Goal: Task Accomplishment & Management: Manage account settings

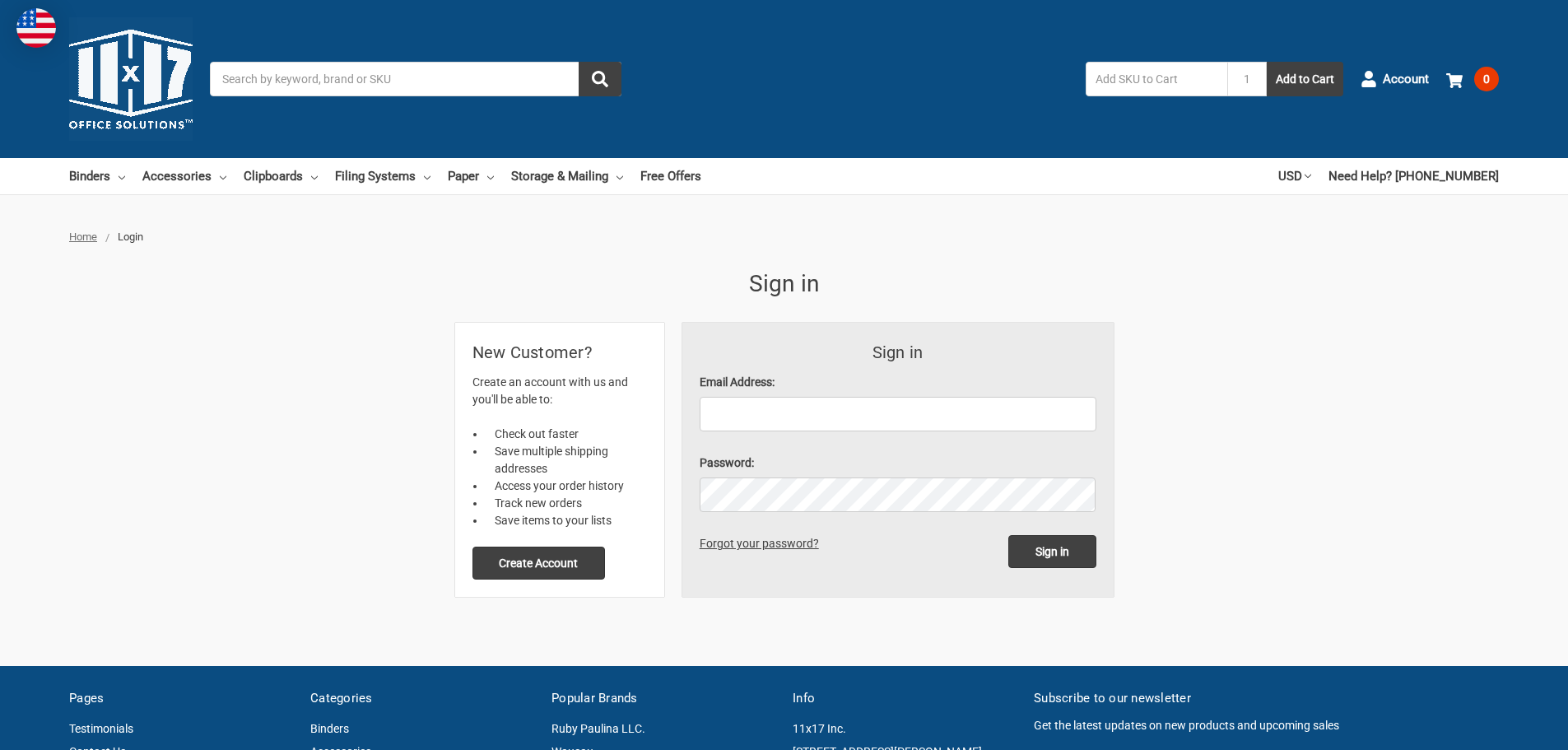
click at [769, 385] on label "Email Address:" at bounding box center [897, 382] width 397 height 17
click at [769, 397] on input "Email Address:" at bounding box center [897, 414] width 397 height 35
type input "[EMAIL_ADDRESS][DOMAIN_NAME]"
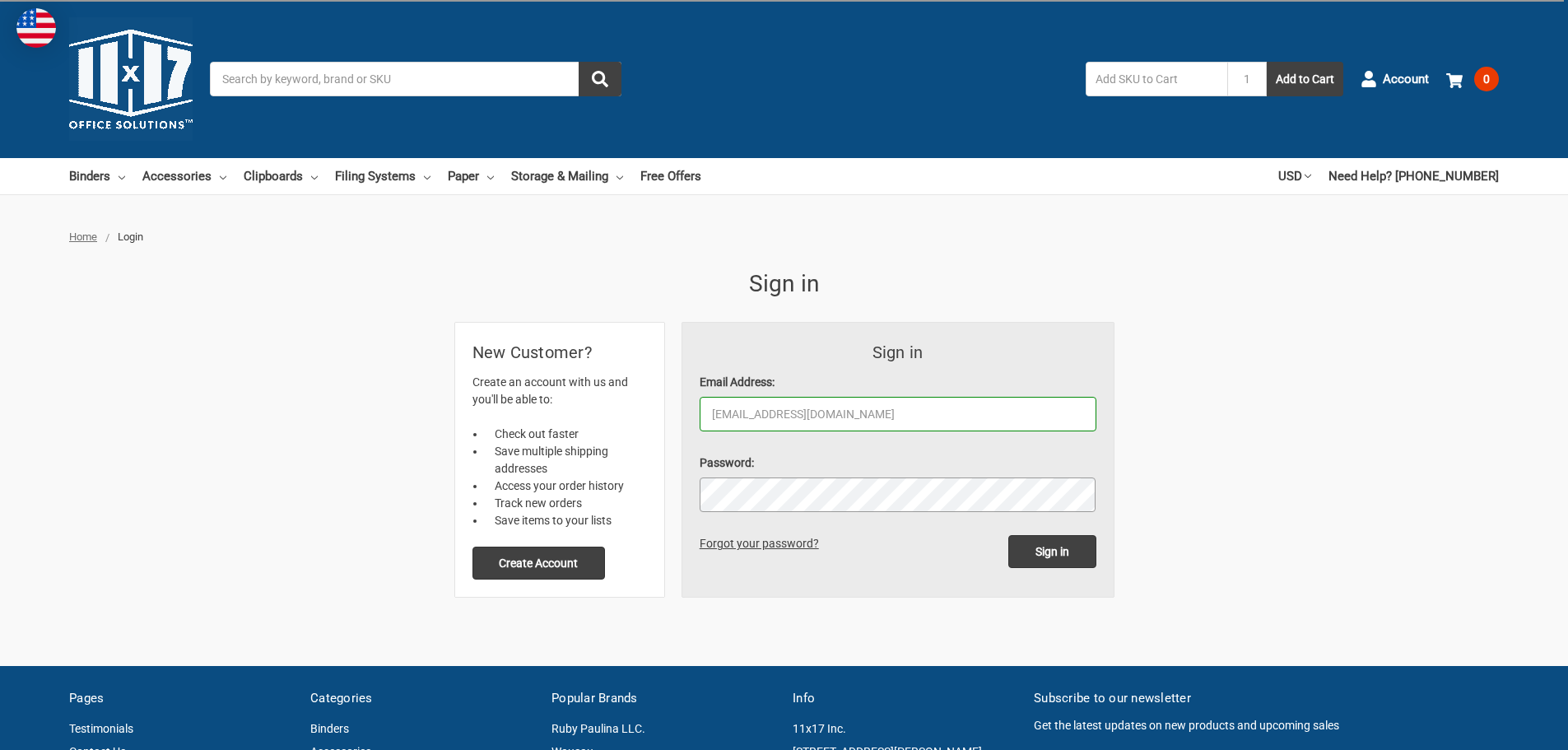
click at [1008, 535] on input "Sign in" at bounding box center [1052, 551] width 89 height 33
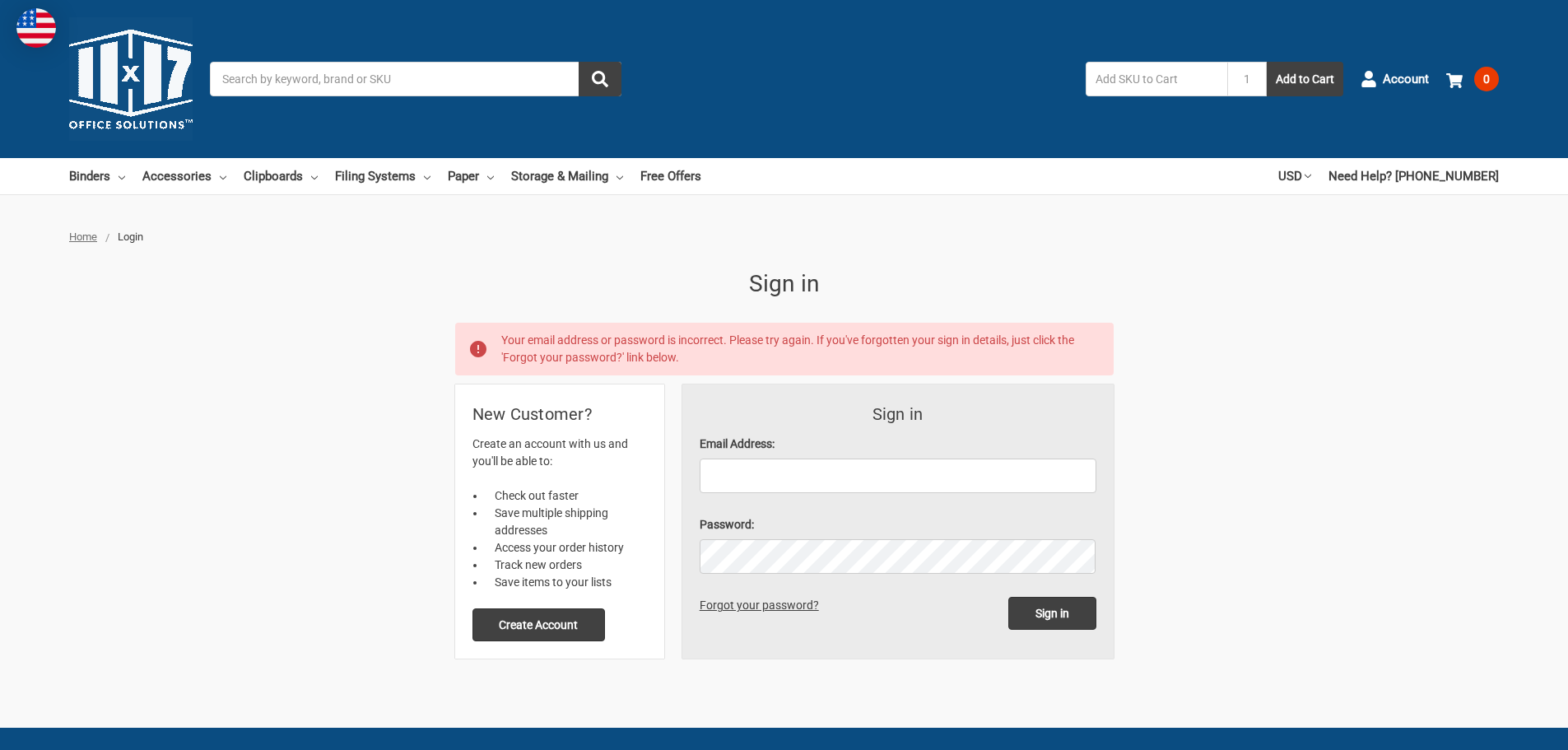
click at [740, 606] on link "Forgot your password?" at bounding box center [762, 604] width 125 height 13
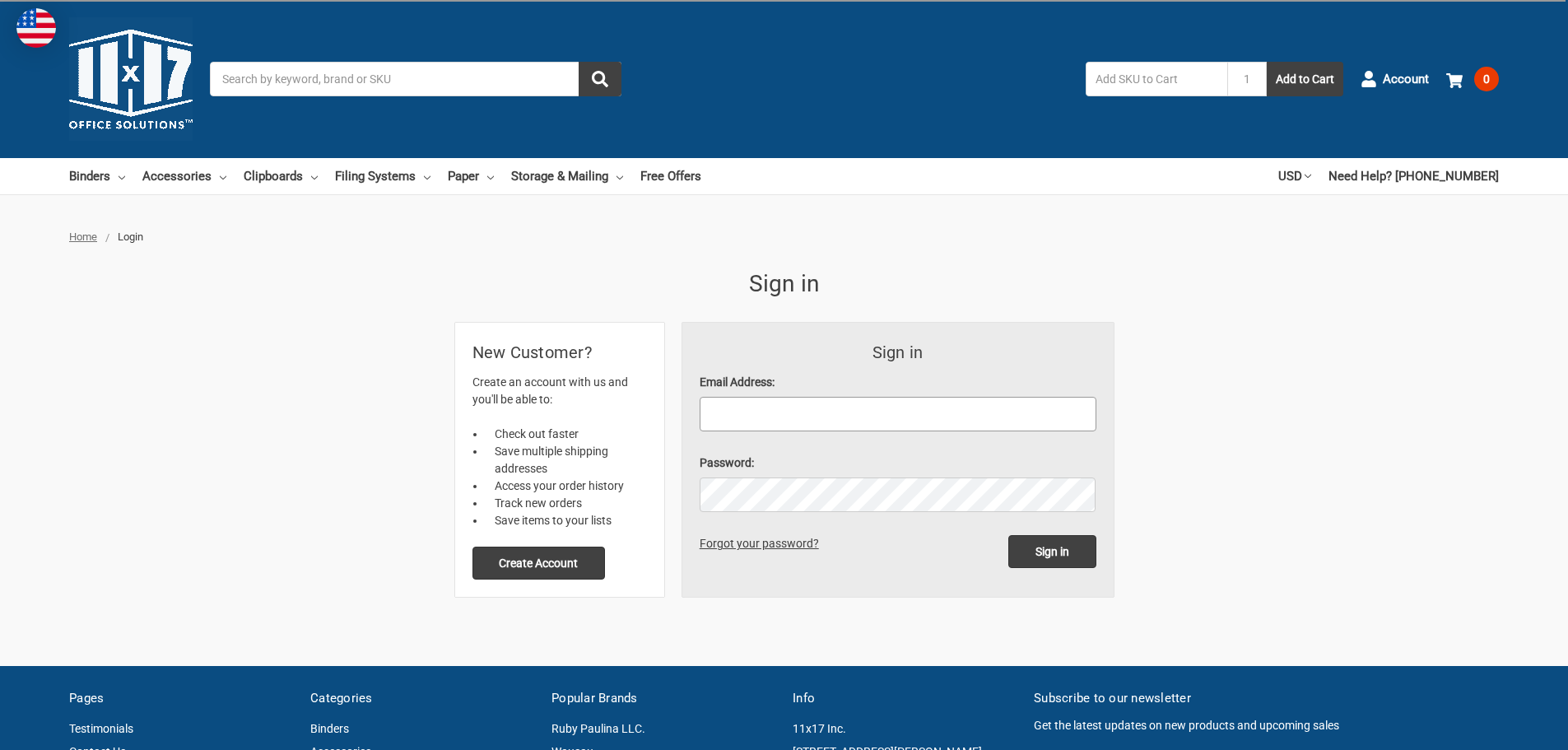
click at [750, 431] on input "Email Address:" at bounding box center [897, 414] width 397 height 35
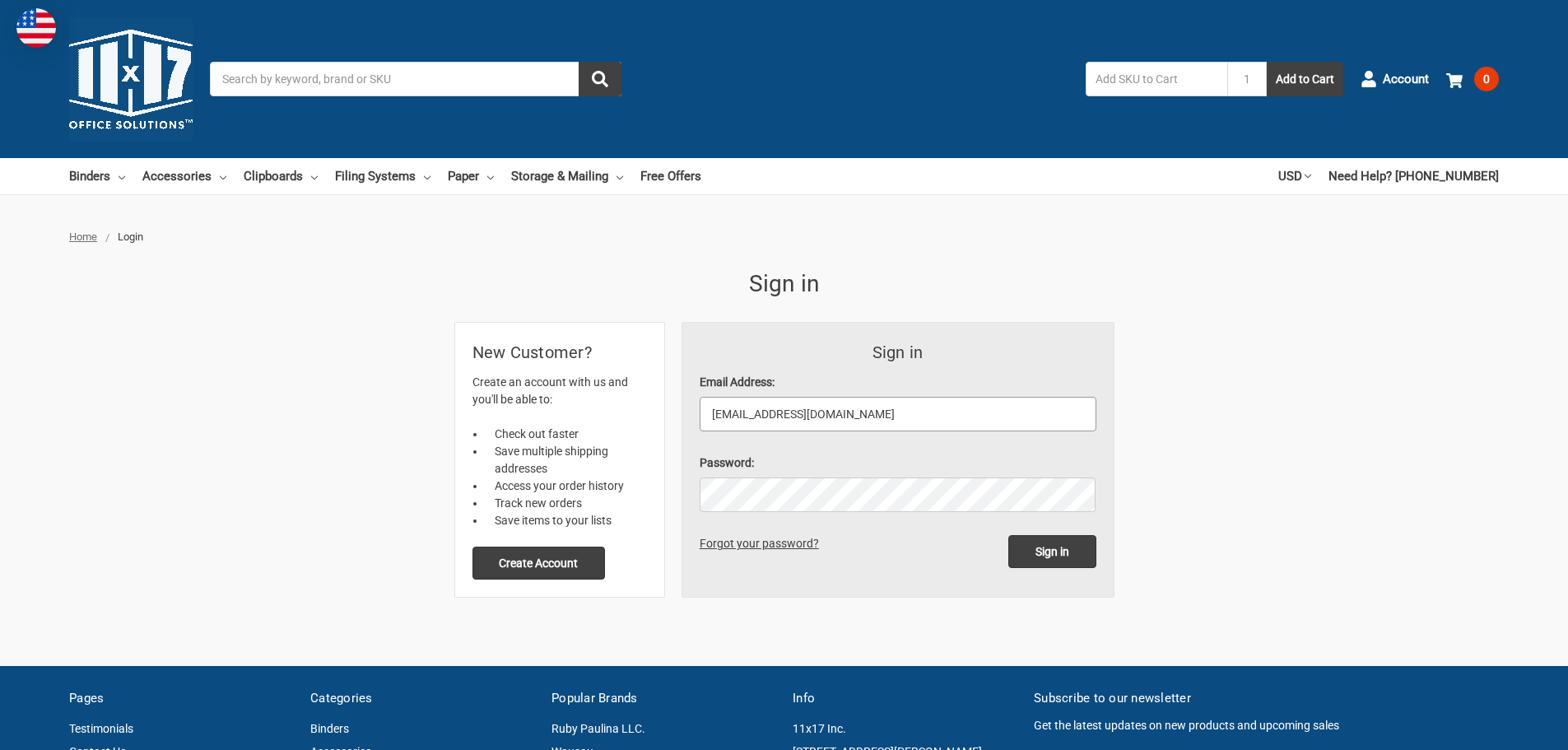
type input "[EMAIL_ADDRESS][DOMAIN_NAME]"
click at [1008, 535] on input "Sign in" at bounding box center [1052, 551] width 89 height 33
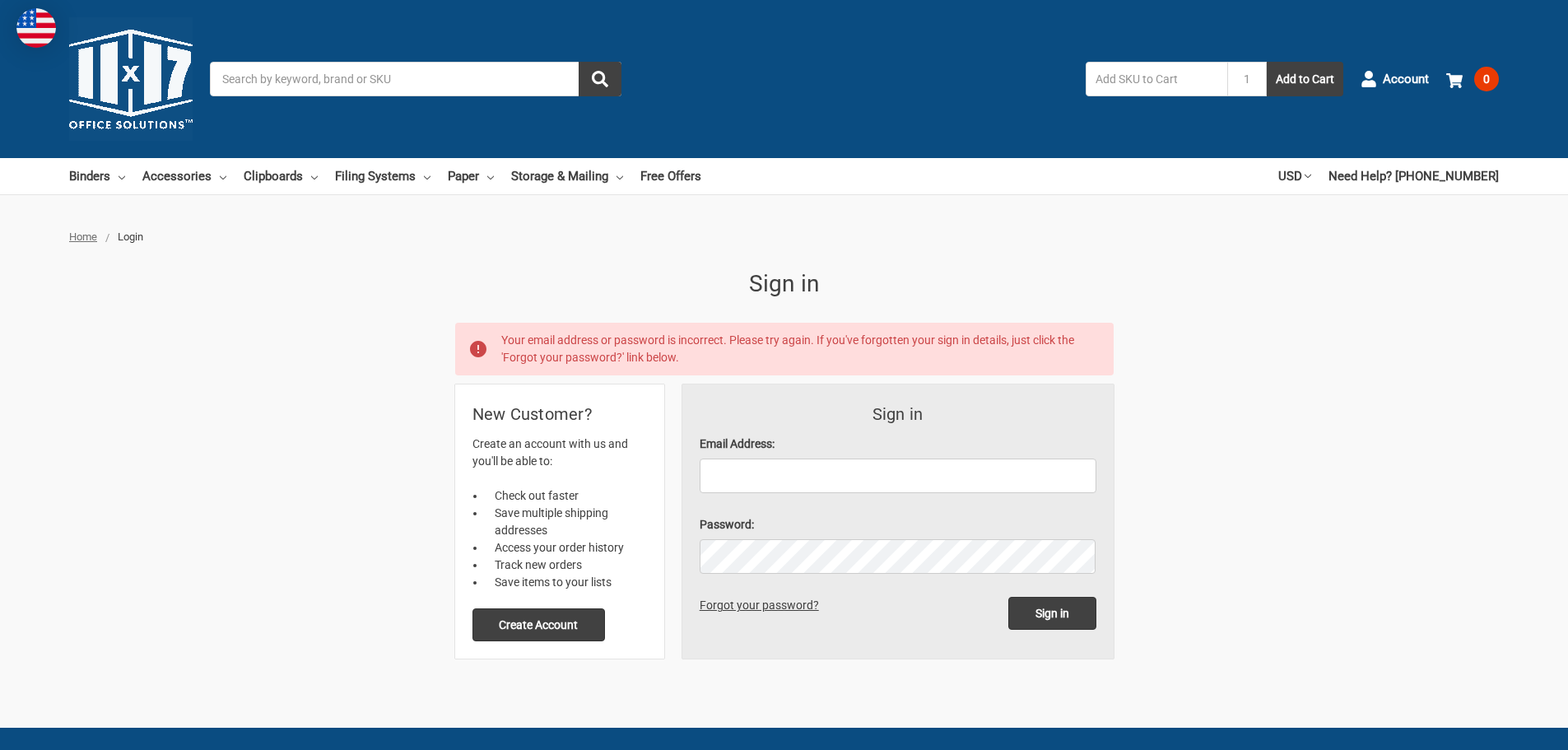
click at [768, 442] on label "Email Address:" at bounding box center [897, 444] width 397 height 17
click at [768, 459] on input "Email Address:" at bounding box center [897, 475] width 397 height 35
type input "[EMAIL_ADDRESS][DOMAIN_NAME]"
click at [736, 608] on link "Forgot your password?" at bounding box center [762, 604] width 125 height 13
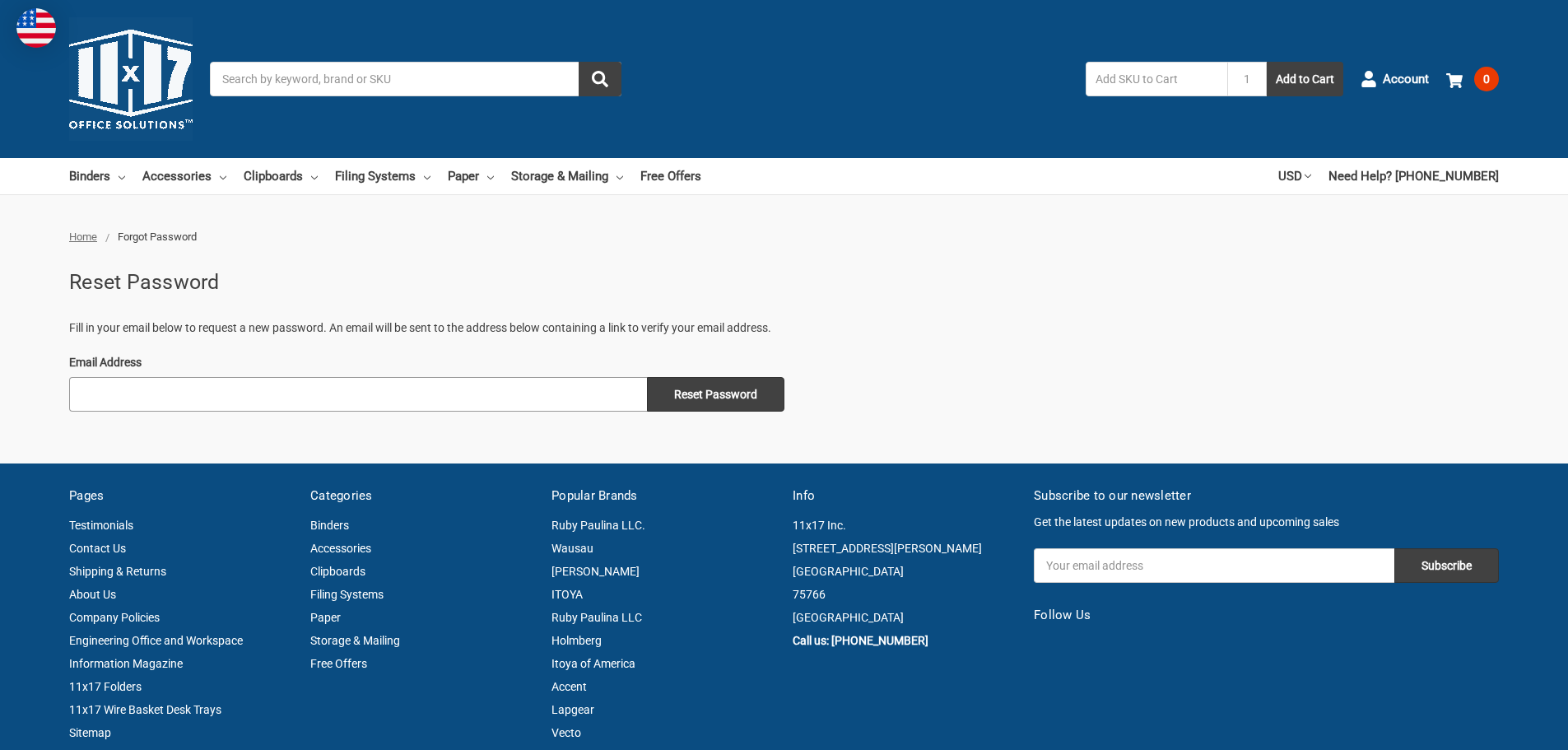
click at [289, 405] on input "Email Address" at bounding box center [357, 394] width 578 height 35
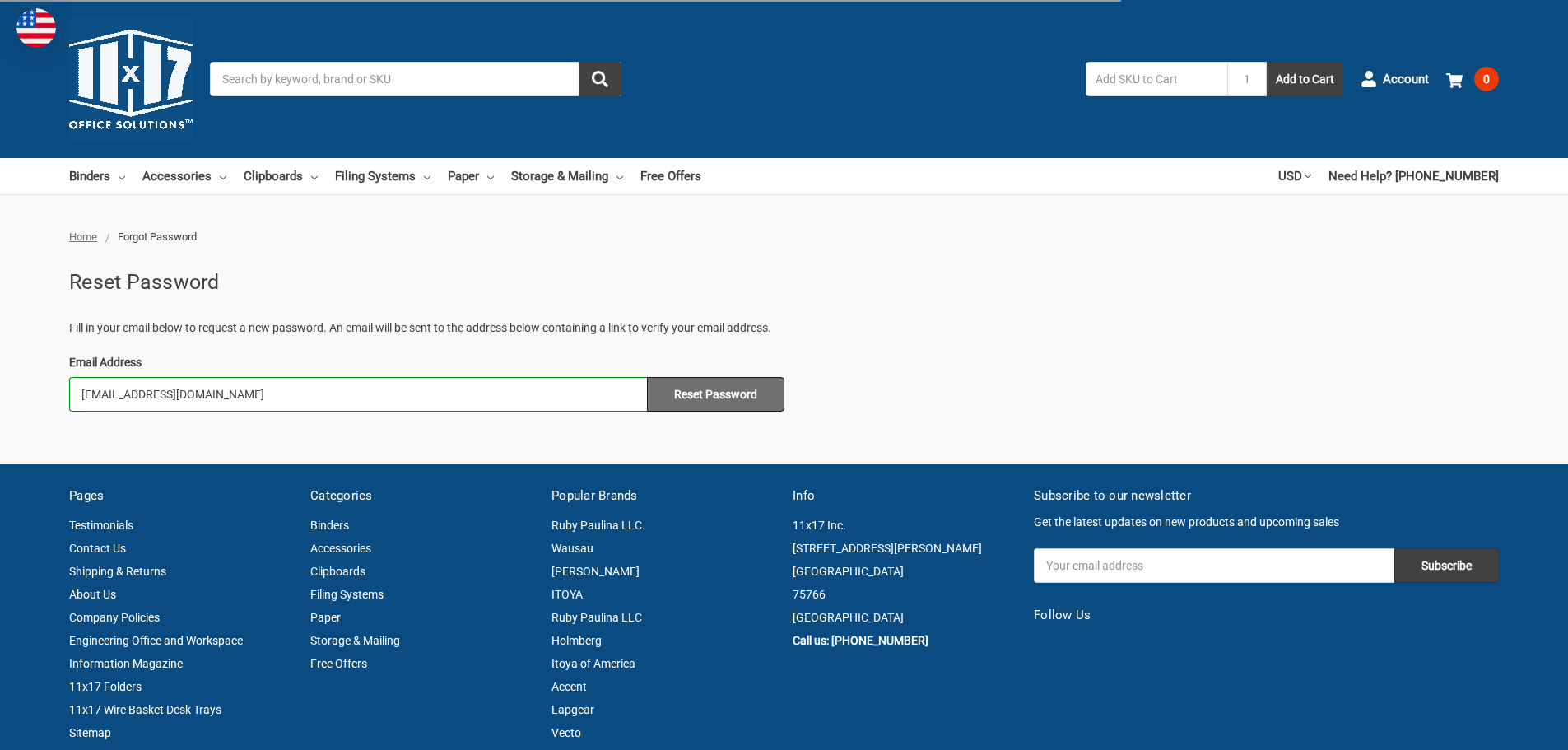
type input "landg@corning.com"
click at [696, 398] on input "Reset Password" at bounding box center [715, 394] width 137 height 35
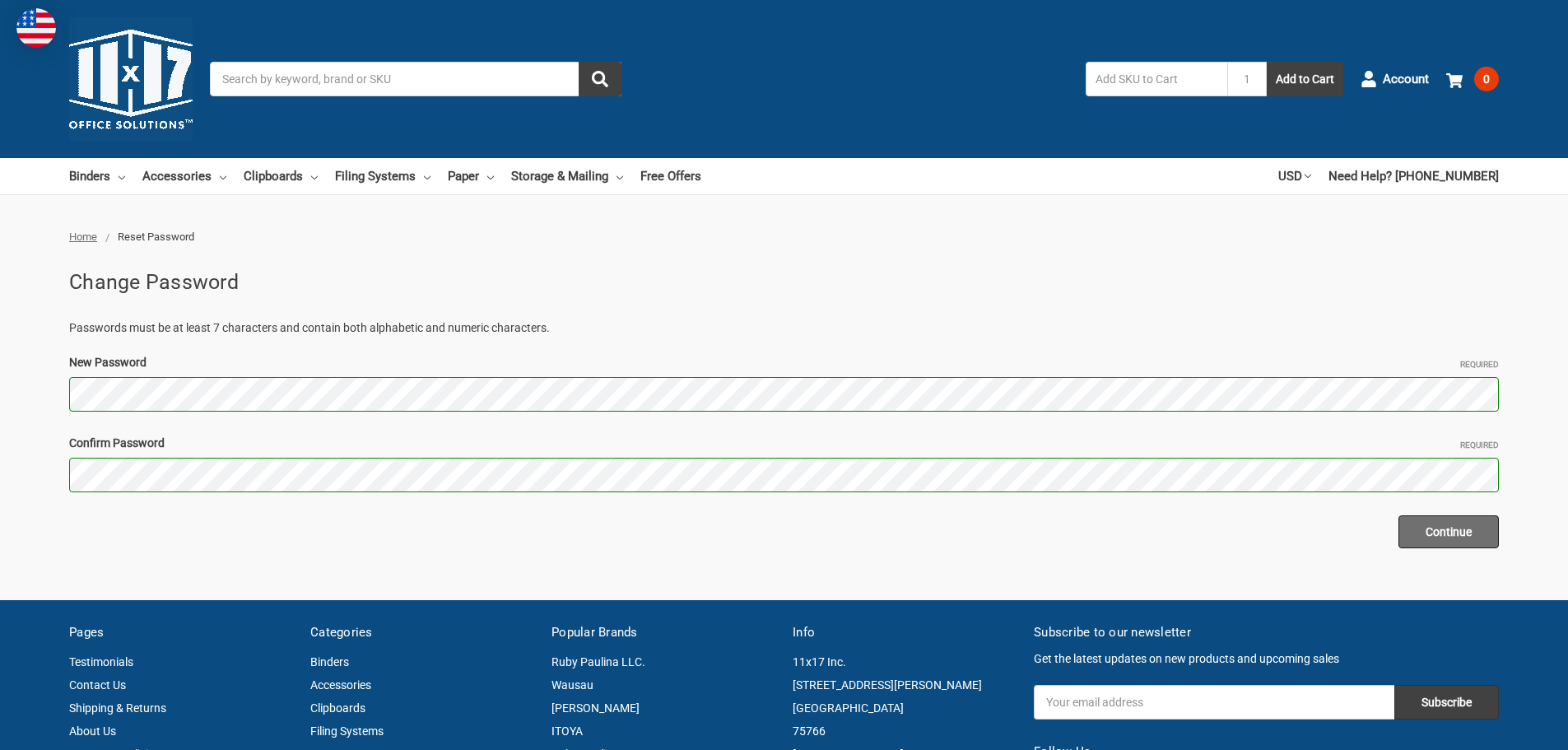
click at [1424, 535] on input "Continue" at bounding box center [1448, 531] width 100 height 33
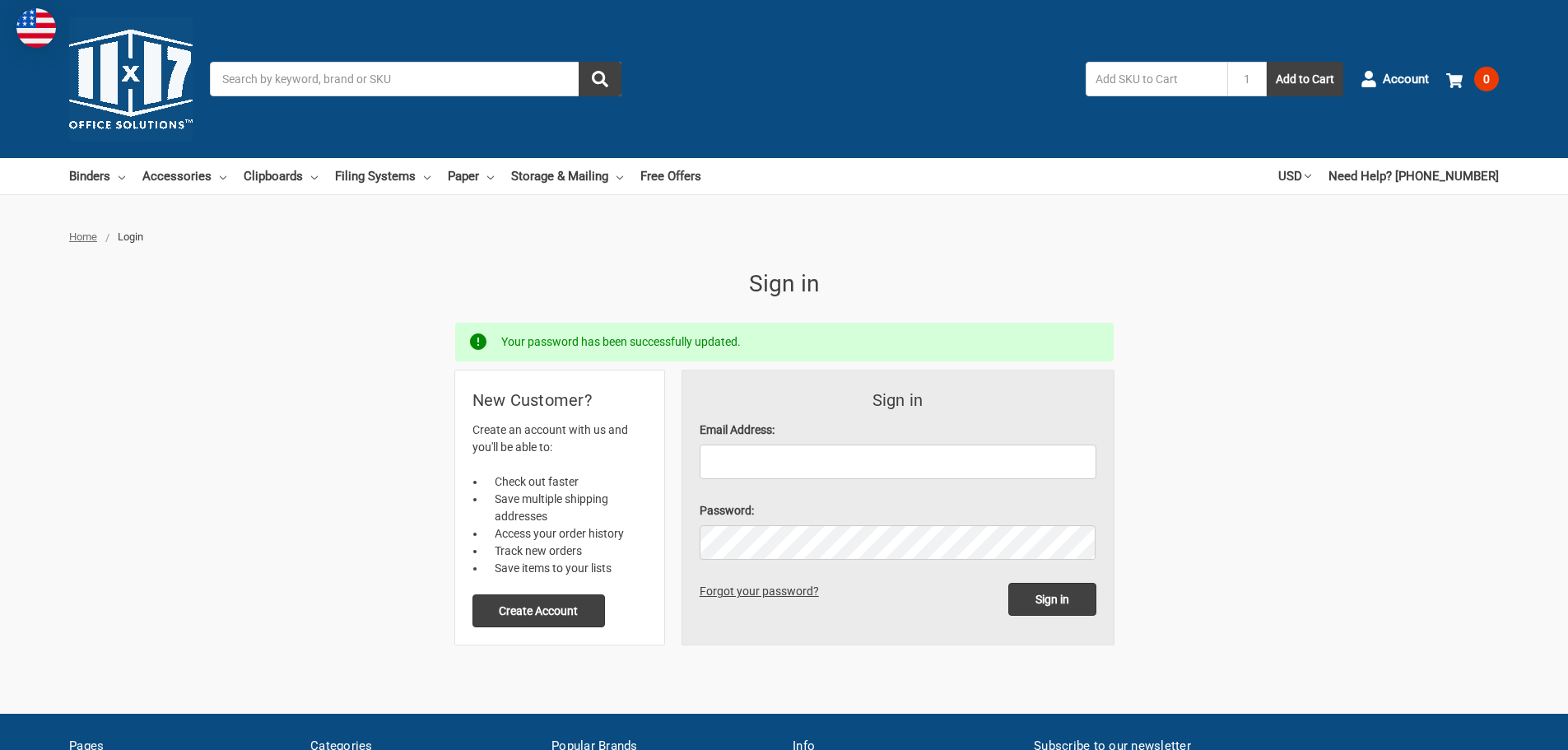
click at [814, 429] on label "Email Address:" at bounding box center [897, 430] width 397 height 17
click at [814, 445] on input "Email Address:" at bounding box center [897, 462] width 397 height 35
type input "landg@corning.com"
click at [1008, 583] on input "Sign in" at bounding box center [1052, 599] width 89 height 33
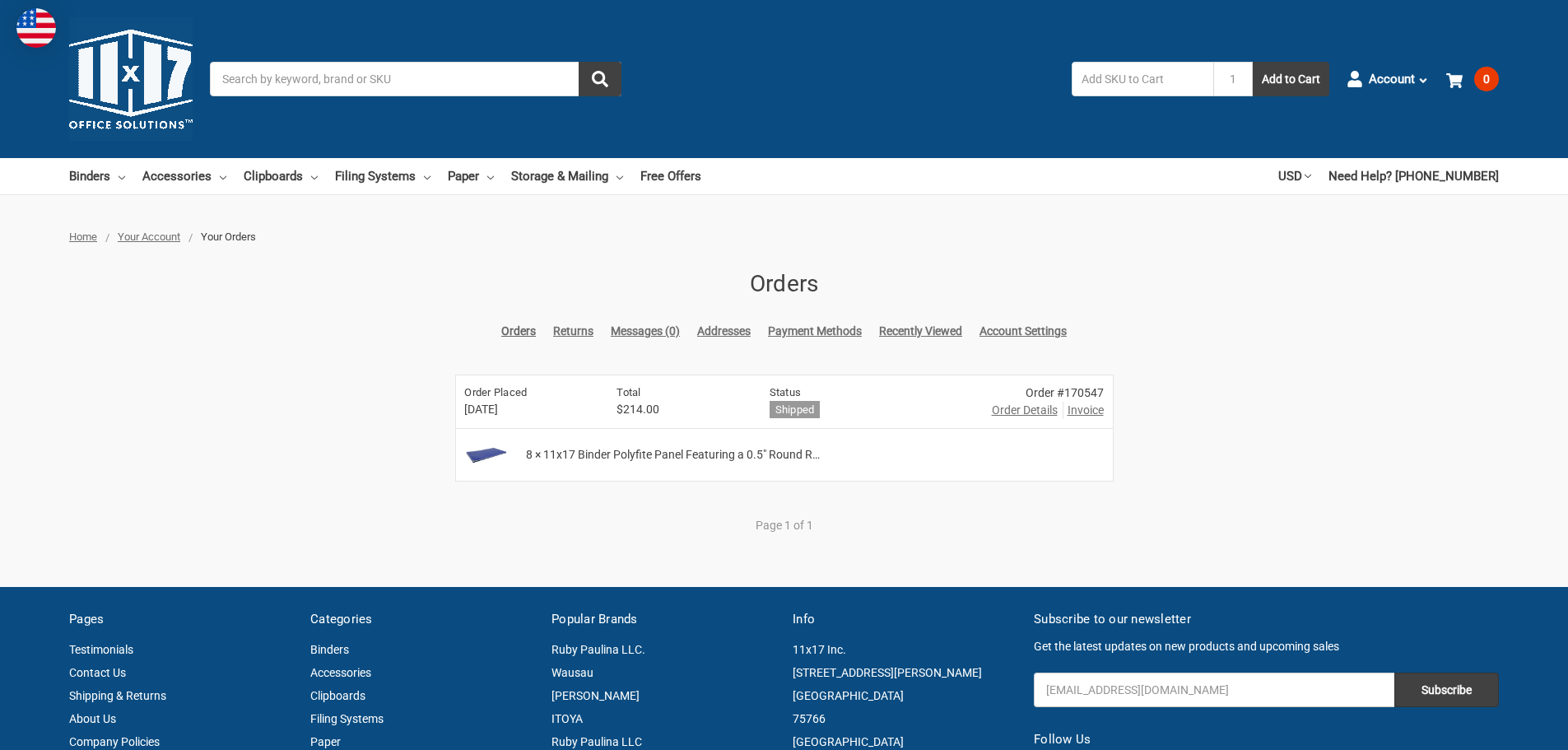
click at [1086, 406] on span "Invoice" at bounding box center [1085, 410] width 36 height 17
